Goal: Task Accomplishment & Management: Manage account settings

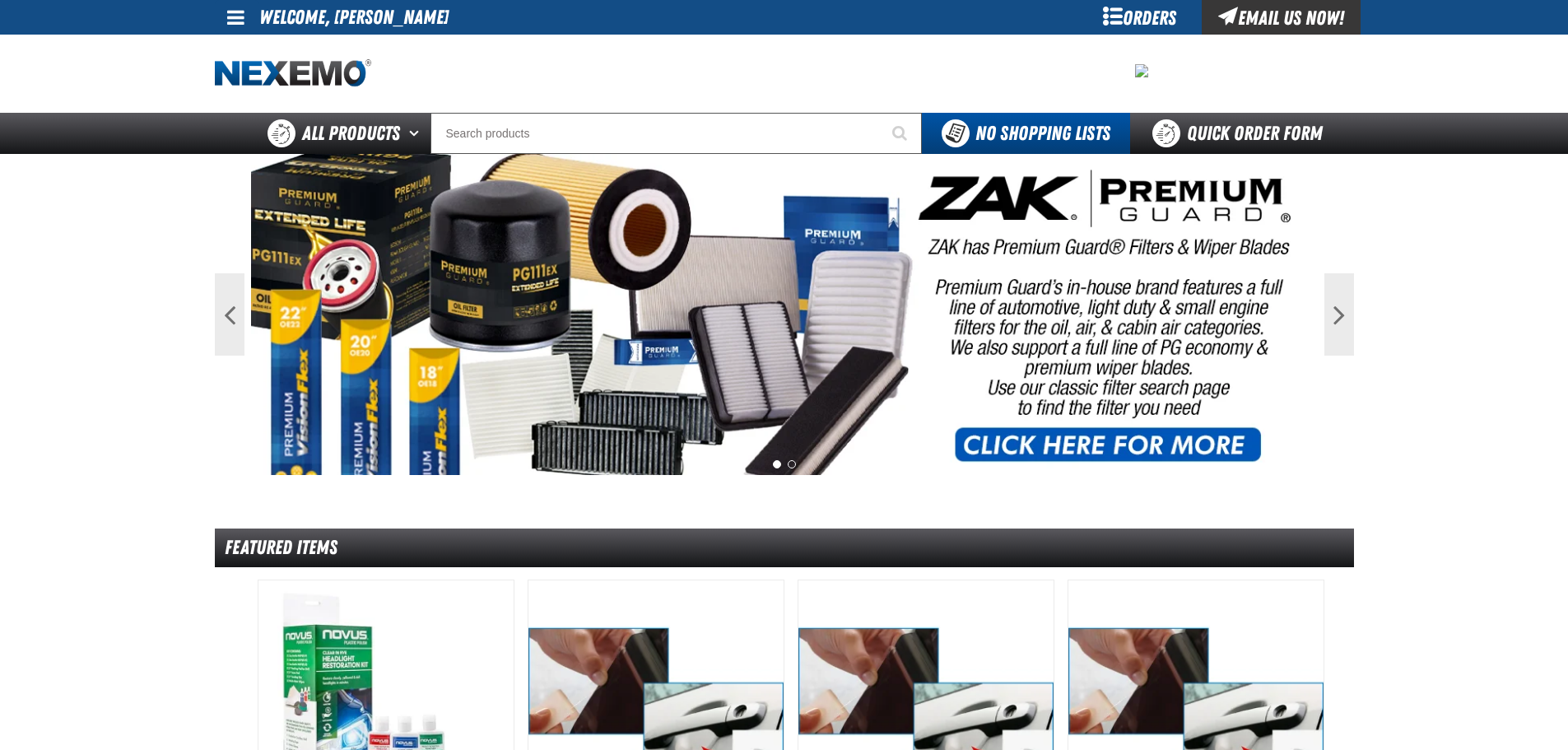
click at [1102, 7] on div "Orders" at bounding box center [1140, 17] width 123 height 35
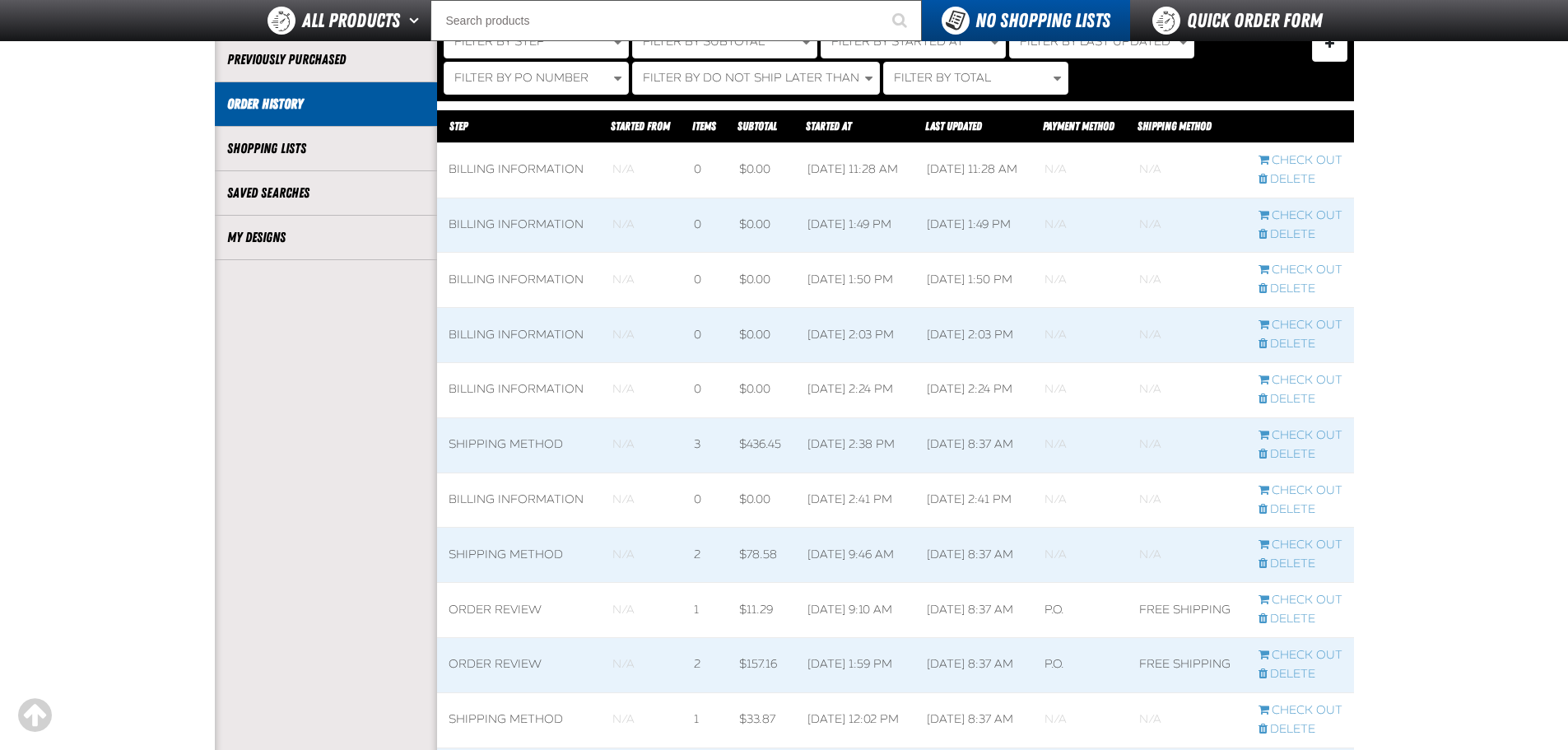
scroll to position [330, 0]
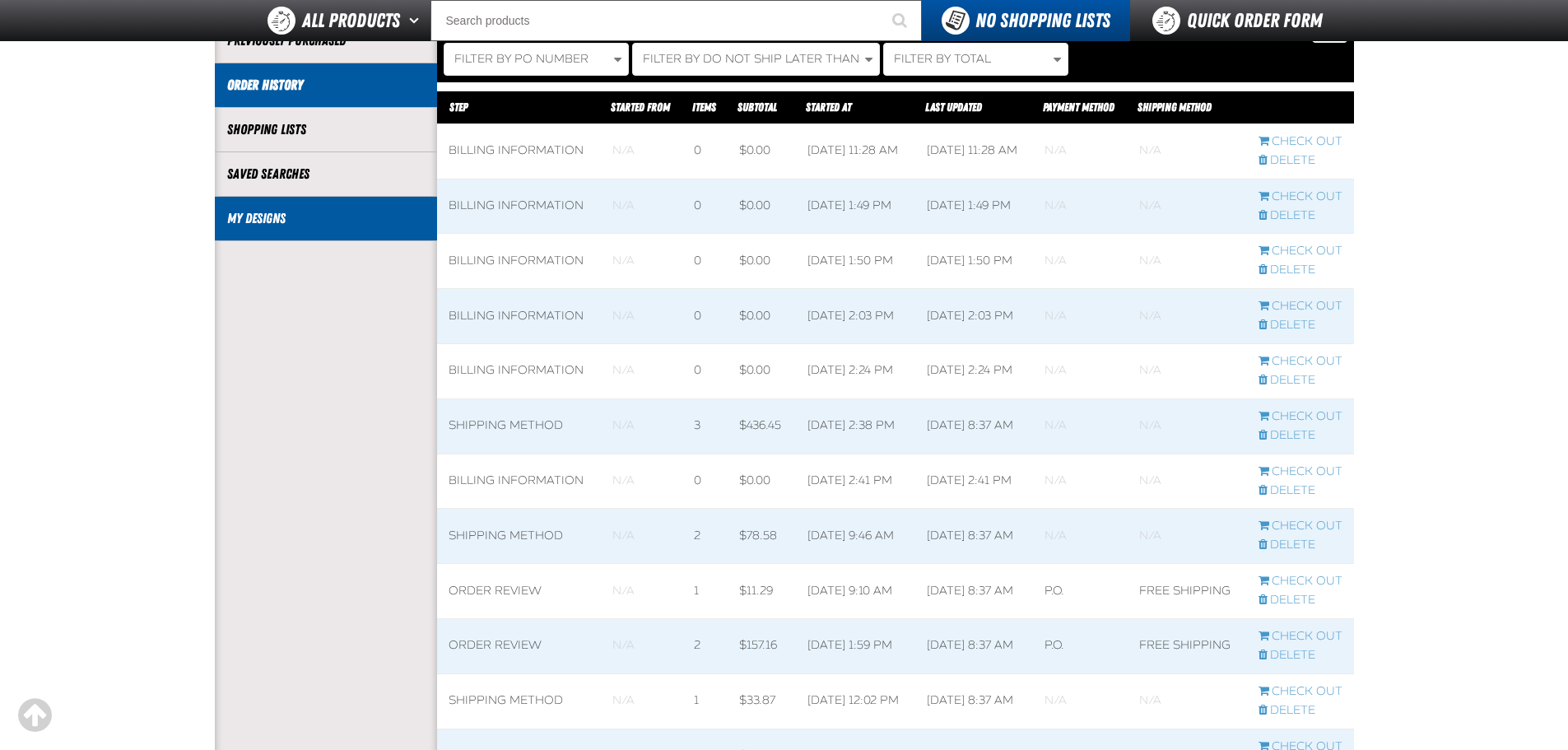
click at [330, 222] on link "My Designs" at bounding box center [326, 219] width 198 height 19
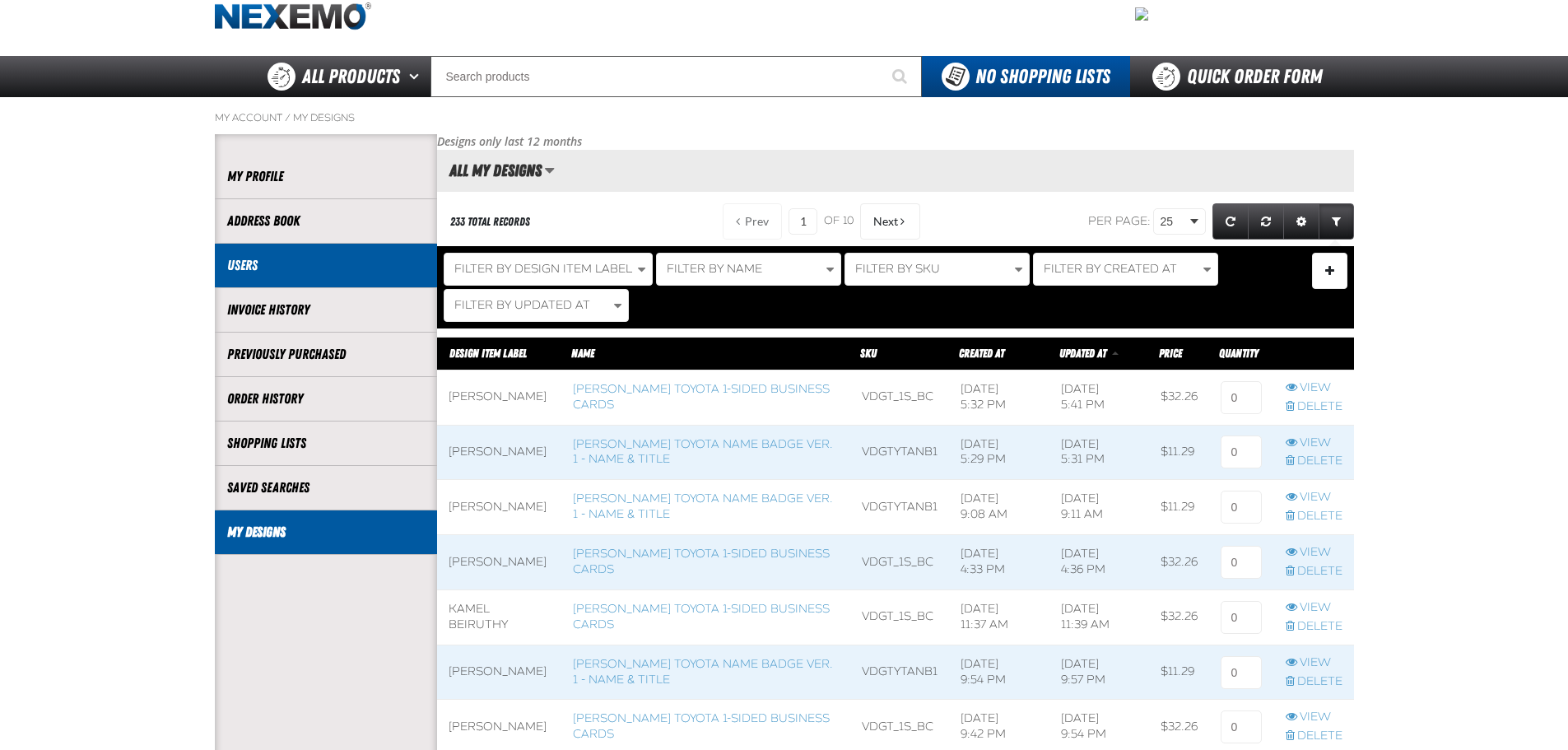
scroll to position [165, 0]
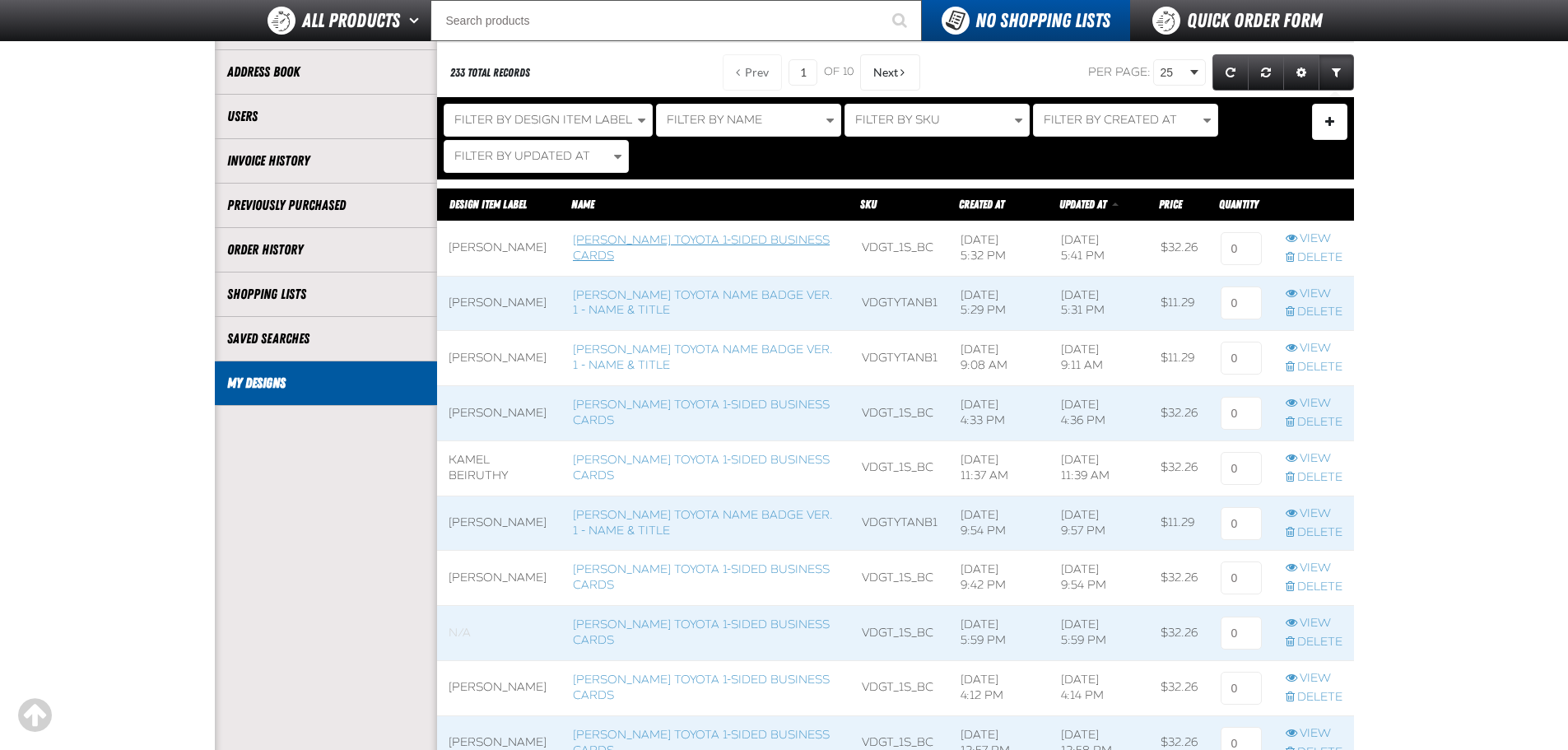
click at [666, 240] on link "Vandergriff Toyota 1-sided Business Cards" at bounding box center [701, 248] width 257 height 30
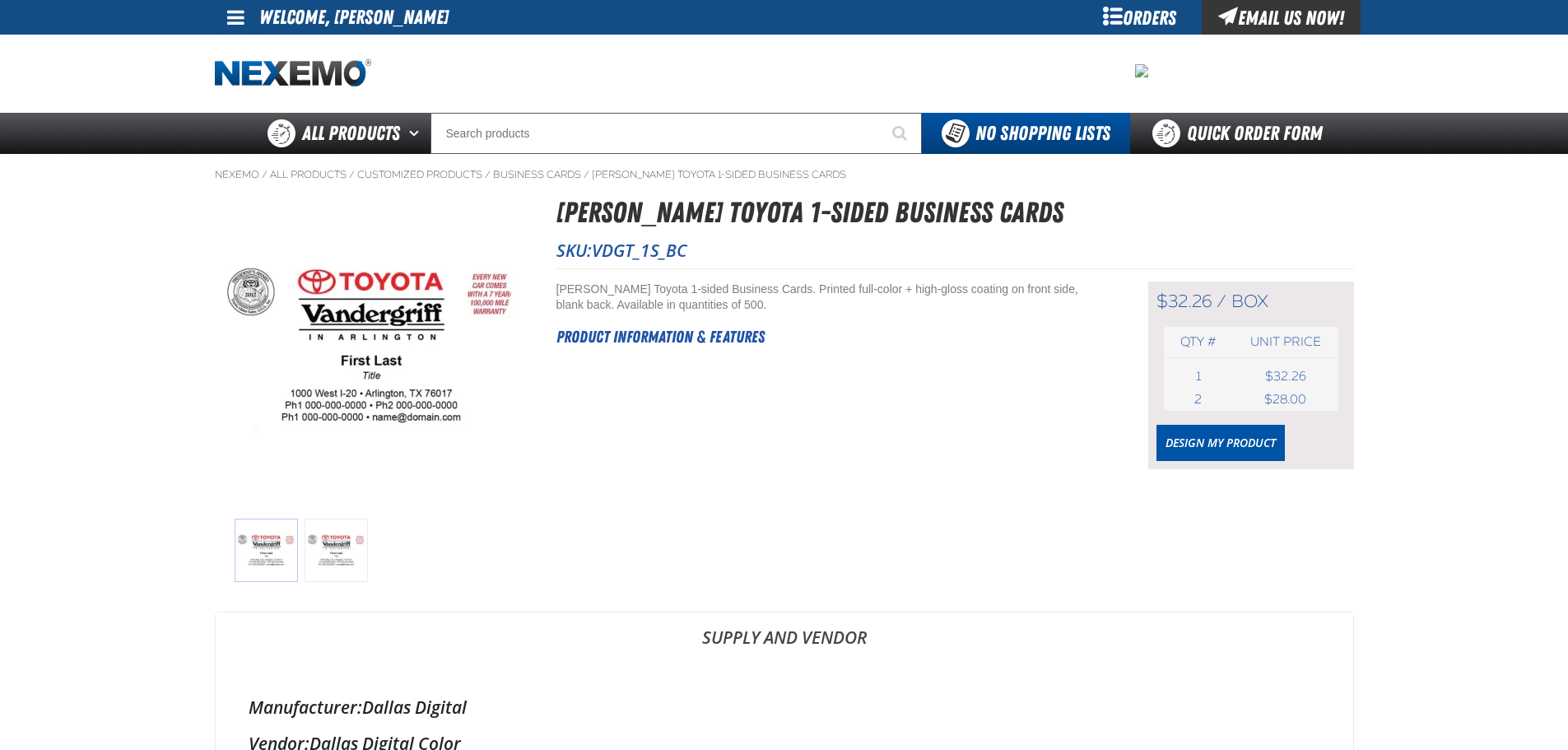
click at [673, 238] on span "VDGT_1S_BC" at bounding box center [640, 249] width 95 height 23
